Goal: Find contact information: Find contact information

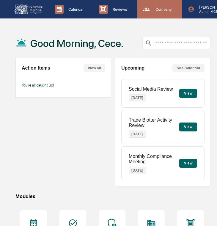
click at [152, 6] on div "Company People, Data, Settings" at bounding box center [158, 9] width 39 height 9
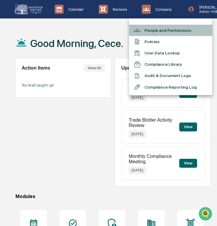
click at [145, 26] on li "People and Permissions" at bounding box center [170, 30] width 83 height 11
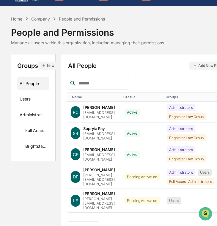
scroll to position [15, 0]
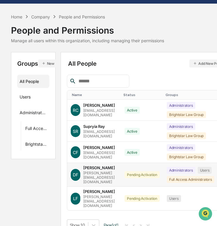
click at [117, 174] on div "[PERSON_NAME][EMAIL_ADDRESS][DOMAIN_NAME]" at bounding box center [100, 177] width 34 height 13
copy div "[PERSON_NAME][EMAIL_ADDRESS][DOMAIN_NAME]"
click at [108, 195] on div "[PERSON_NAME][EMAIL_ADDRESS][DOMAIN_NAME]" at bounding box center [100, 201] width 34 height 13
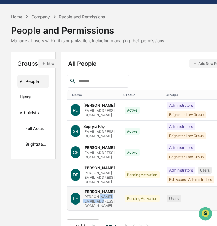
click at [108, 195] on div "[PERSON_NAME][EMAIL_ADDRESS][DOMAIN_NAME]" at bounding box center [100, 201] width 34 height 13
copy div "[PERSON_NAME][EMAIL_ADDRESS][DOMAIN_NAME]"
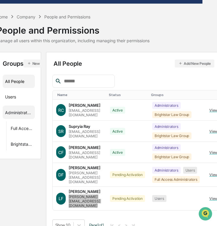
scroll to position [0, 15]
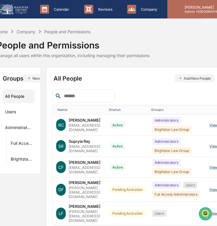
click at [193, 11] on p "Admin • [GEOGRAPHIC_DATA] Wealth Advisors" at bounding box center [207, 12] width 55 height 4
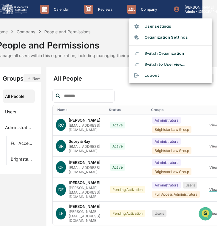
click at [178, 52] on li "Switch Organization" at bounding box center [170, 53] width 83 height 11
